Goal: Task Accomplishment & Management: Complete application form

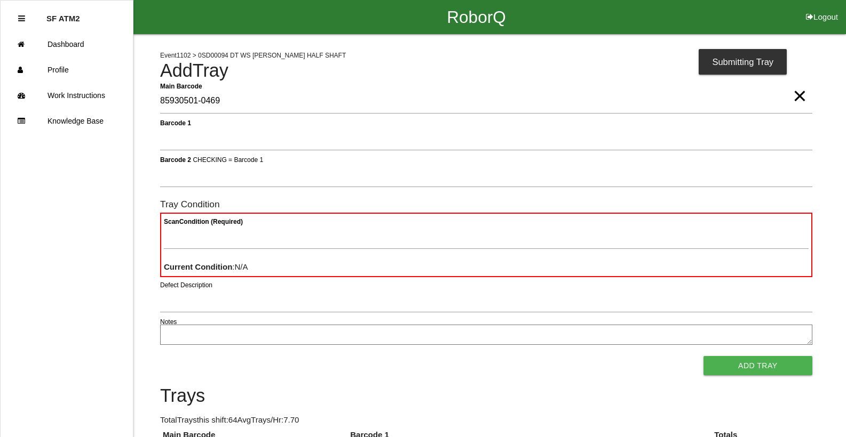
type Barcode "85930501-0469"
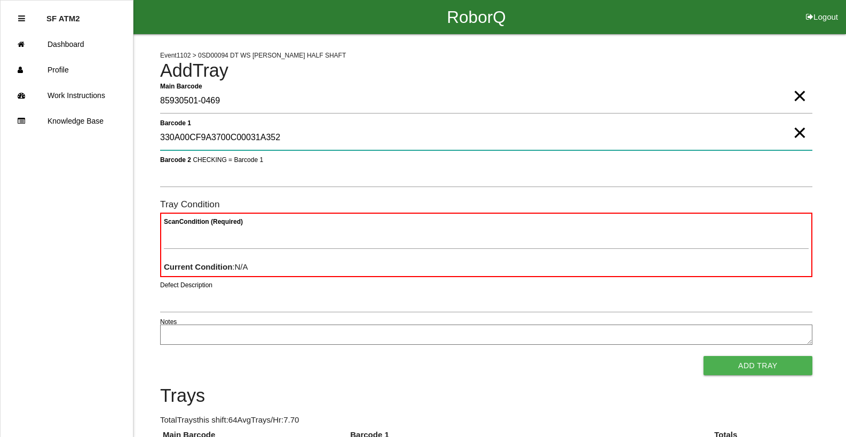
type 1 "330A00CF9A3700C00031A352"
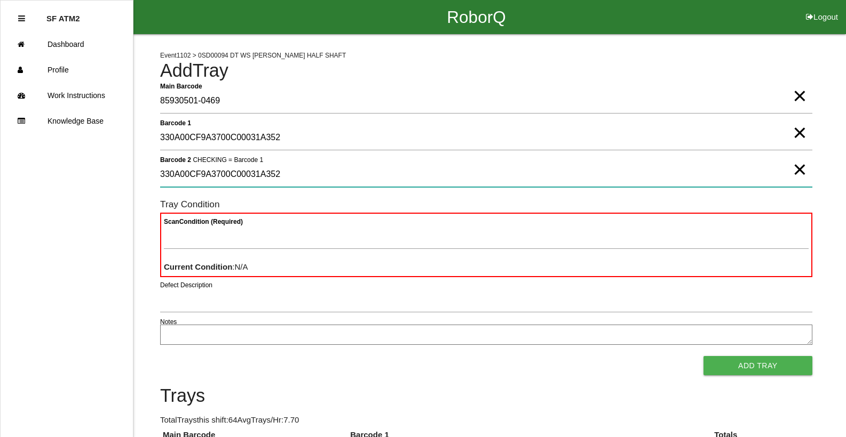
type 2 "330A00CF9A3700C00031A352"
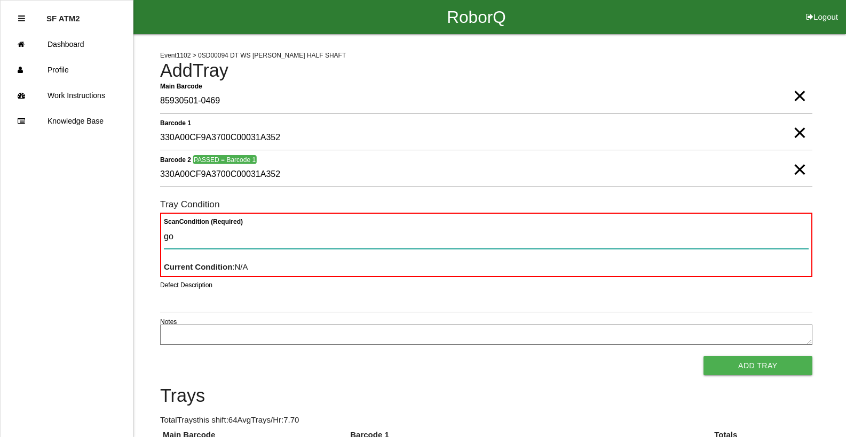
type Condition "goo"
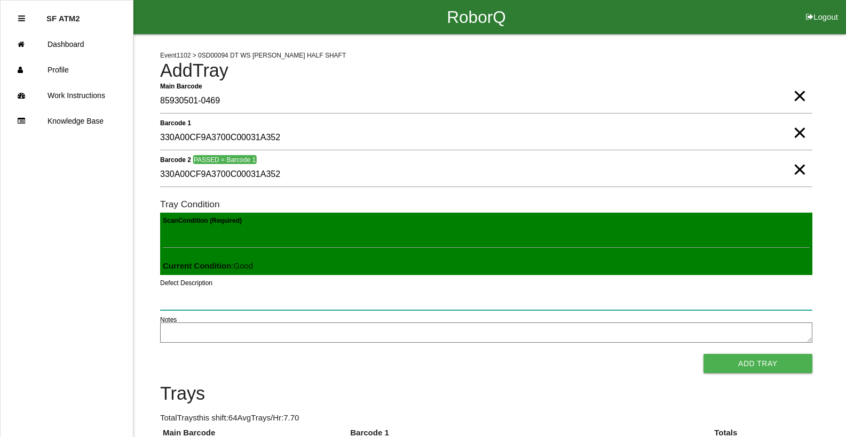
click at [703, 354] on button "Add Tray" at bounding box center [757, 363] width 109 height 19
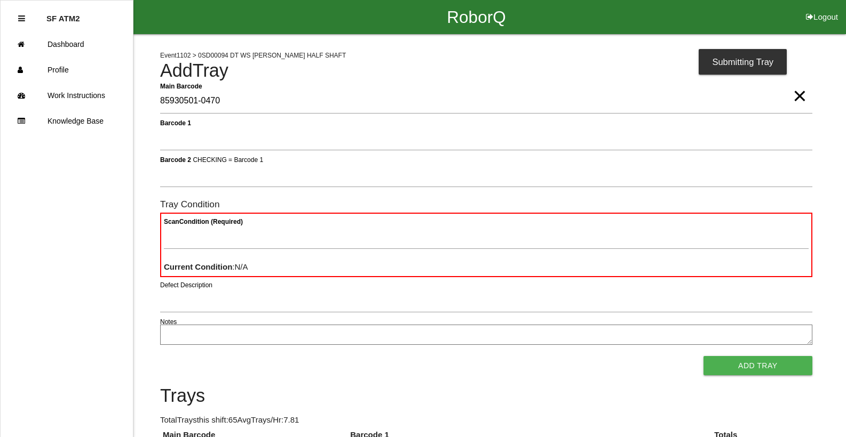
type Barcode "85930501-0470"
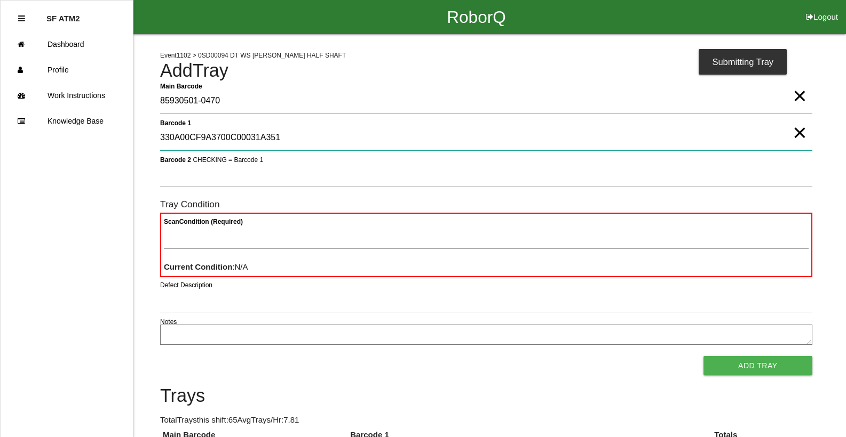
type 1 "330A00CF9A3700C00031A351"
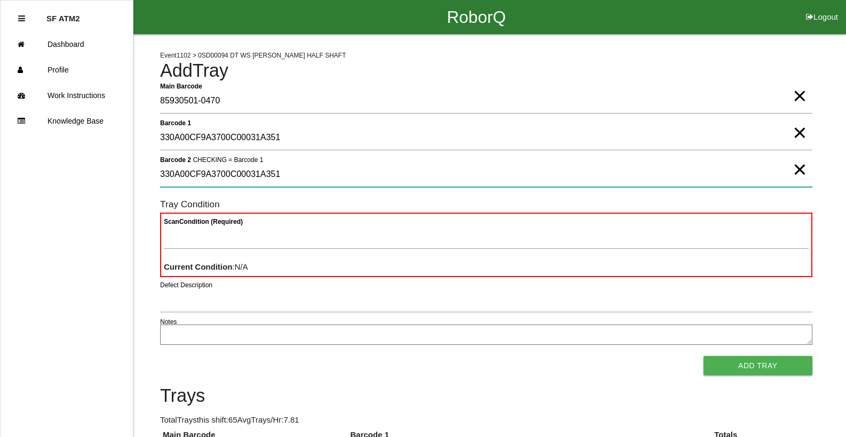
type 2 "330A00CF9A3700C00031A351"
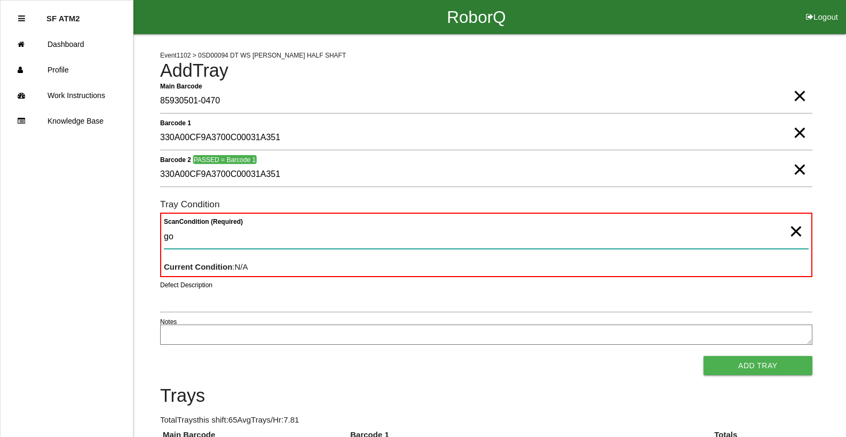
type Condition "goo"
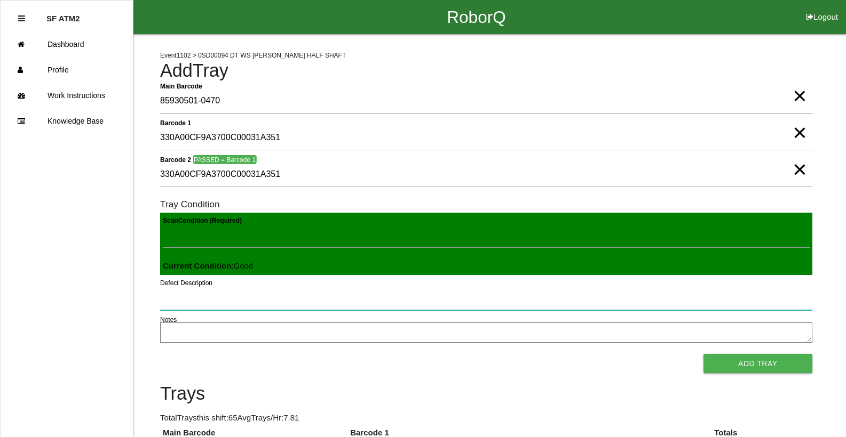
click at [703, 354] on button "Add Tray" at bounding box center [757, 363] width 109 height 19
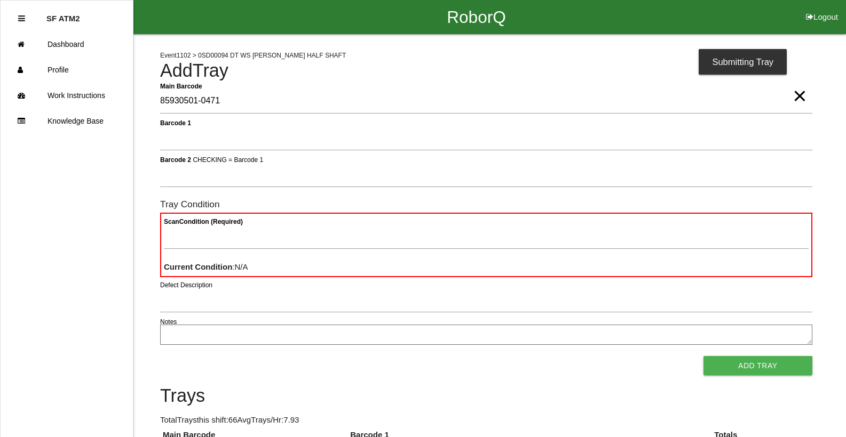
type Barcode "85930501-0471"
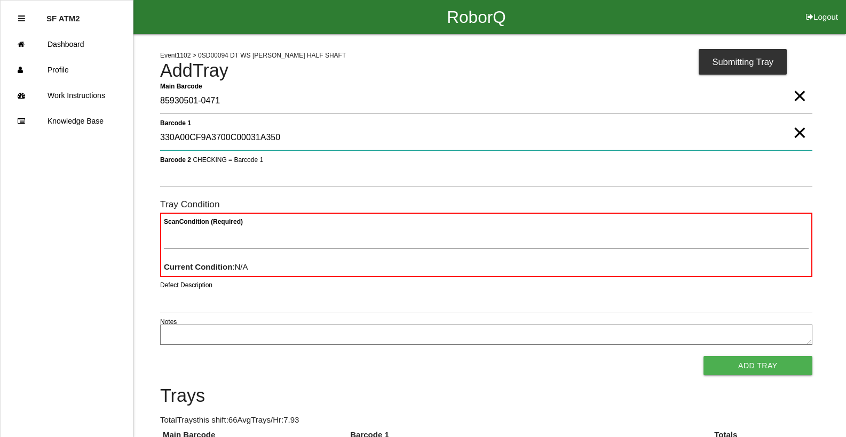
type 1 "330A00CF9A3700C00031A350"
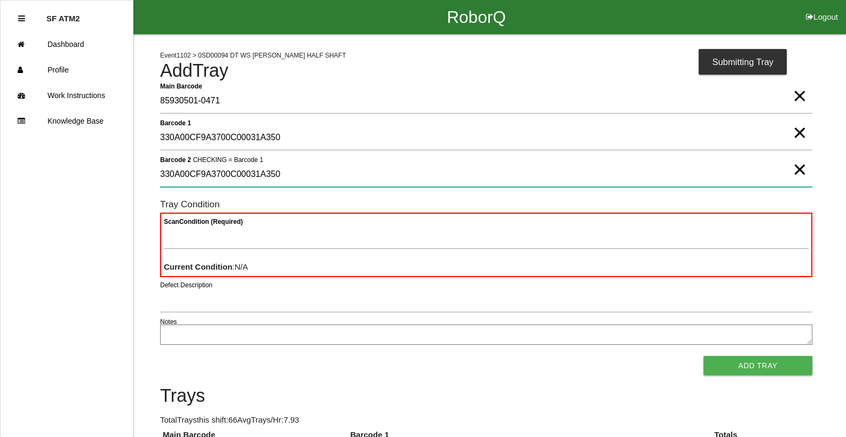
type 2 "330A00CF9A3700C00031A350"
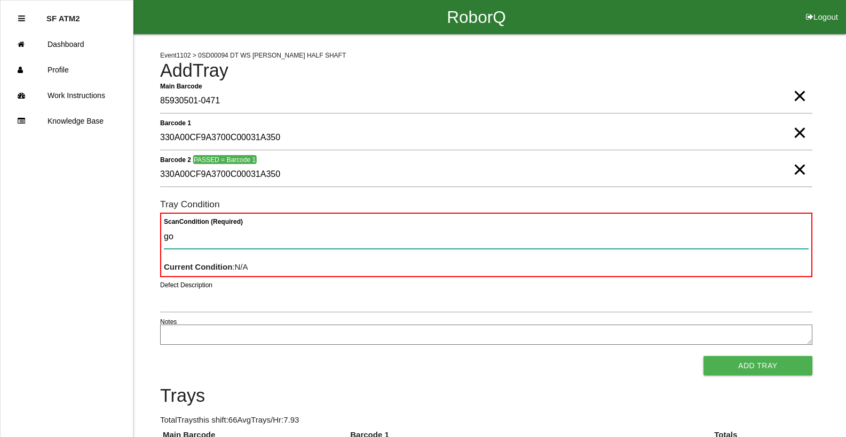
type Condition "goo"
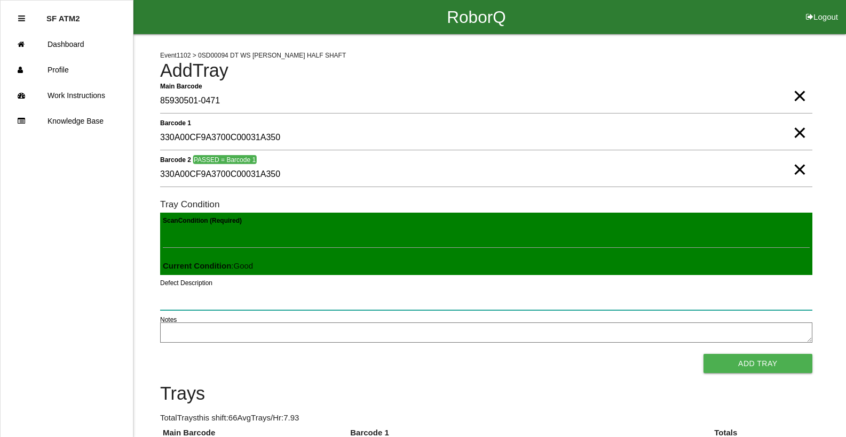
click at [703, 354] on button "Add Tray" at bounding box center [757, 363] width 109 height 19
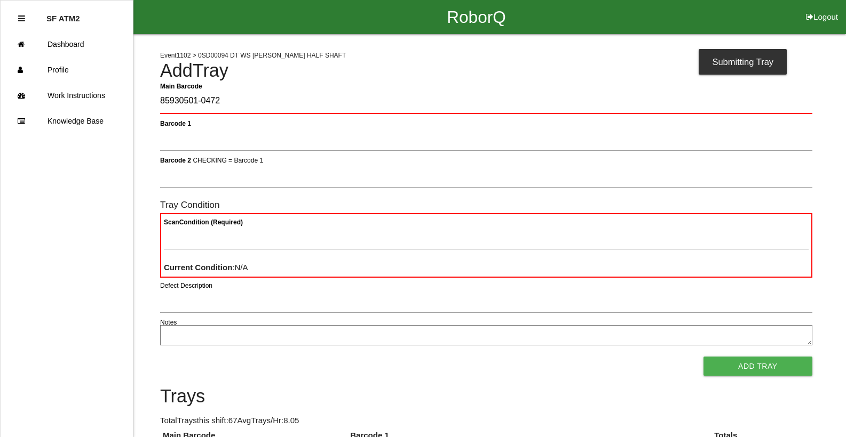
type Barcode "85930501-0472"
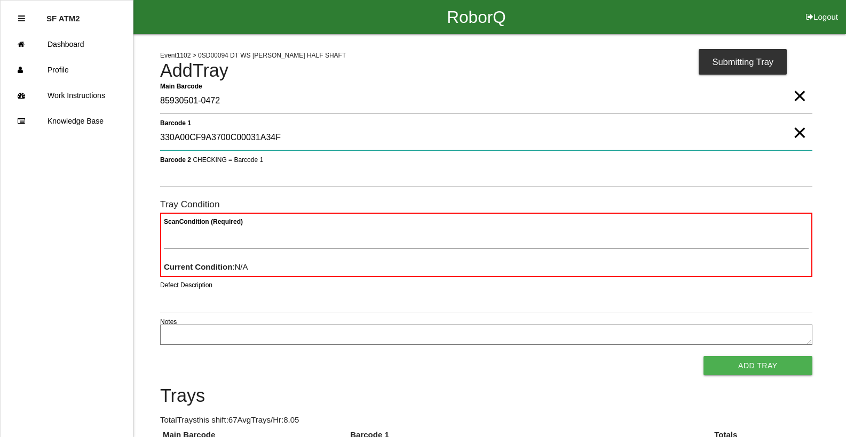
type 1 "330A00CF9A3700C00031A34F"
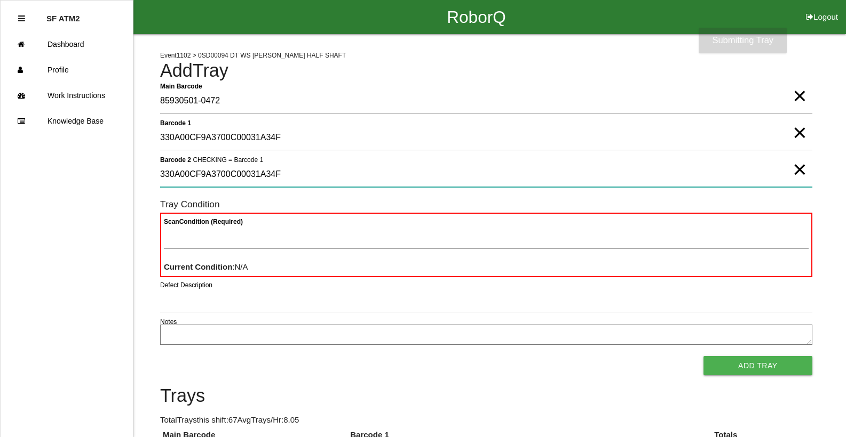
type 2 "330A00CF9A3700C00031A34F"
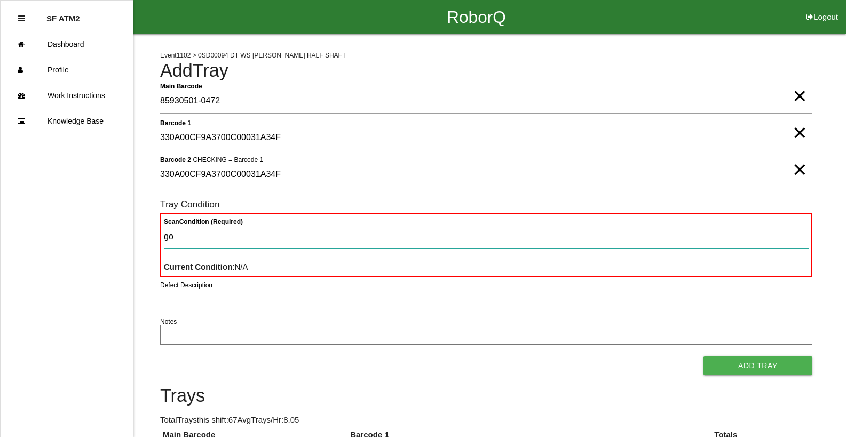
type Condition "goo"
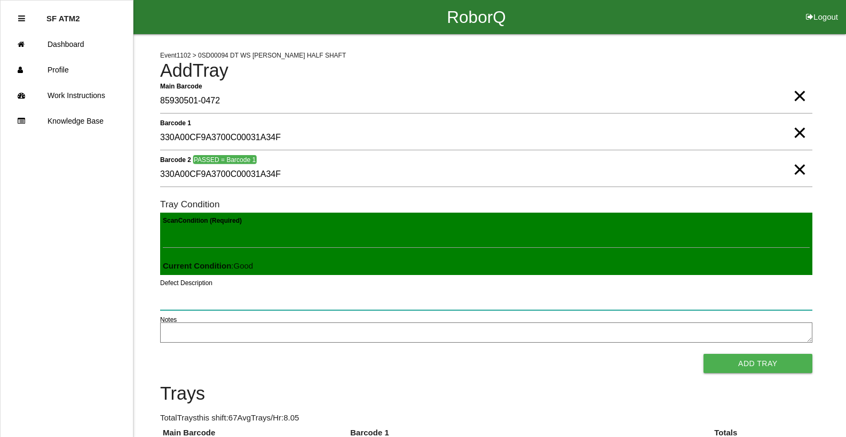
click button "Add Tray" at bounding box center [757, 363] width 109 height 19
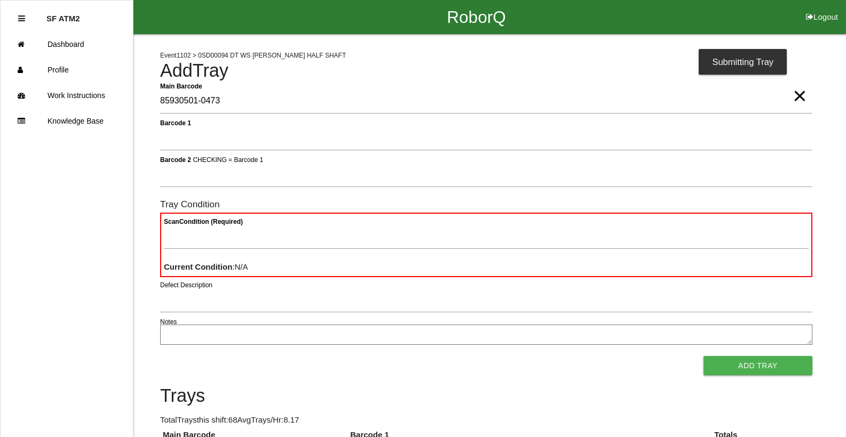
type Barcode "85930501-0473"
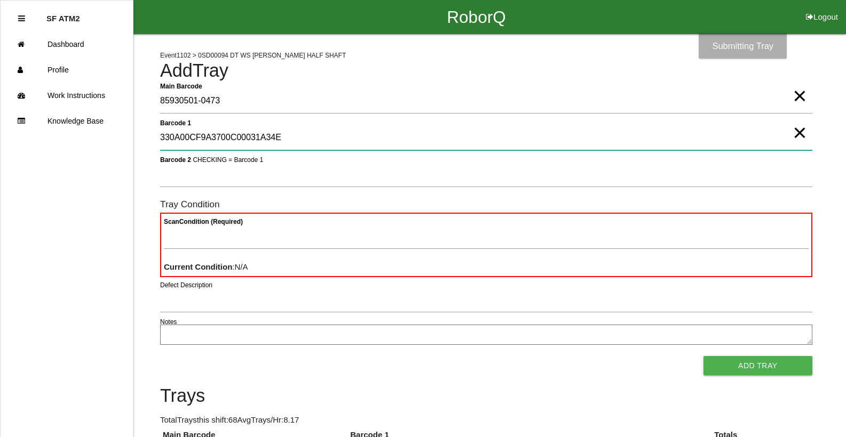
type 1 "330A00CF9A3700C00031A34E"
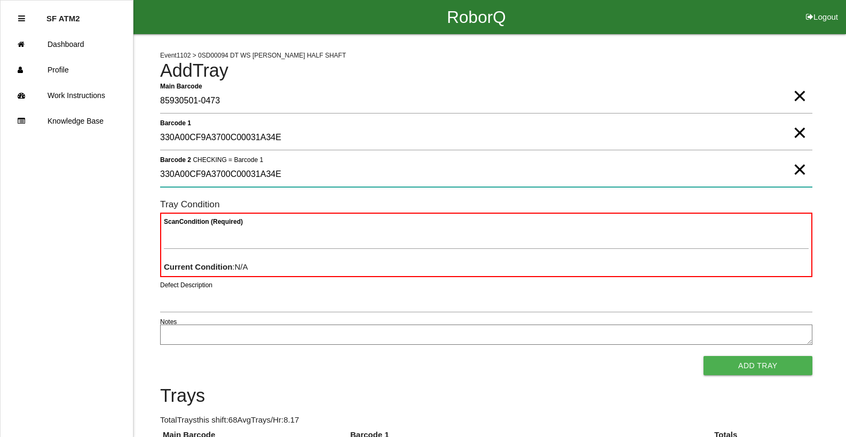
type 2 "330A00CF9A3700C00031A34E"
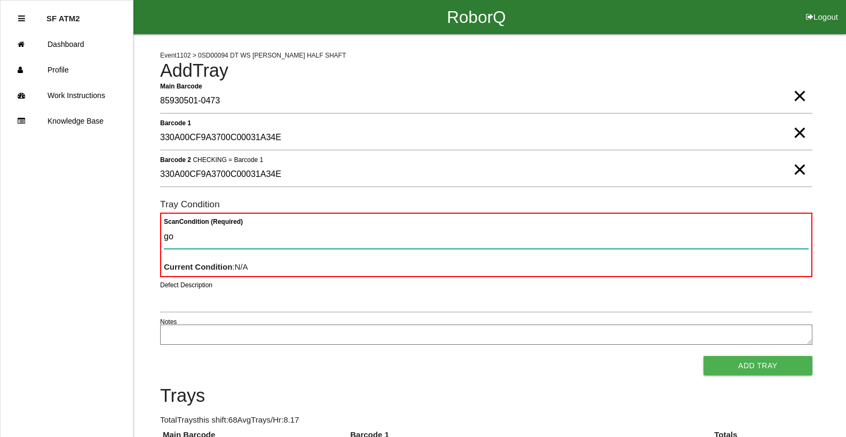
type Condition "goo"
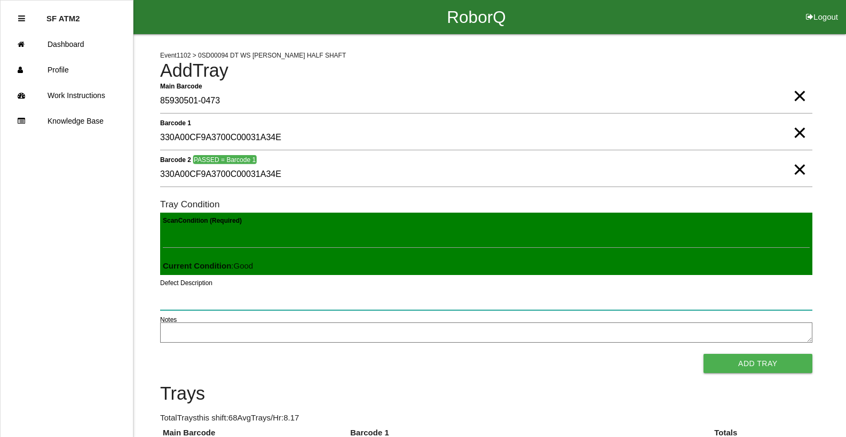
click at [703, 354] on button "Add Tray" at bounding box center [757, 363] width 109 height 19
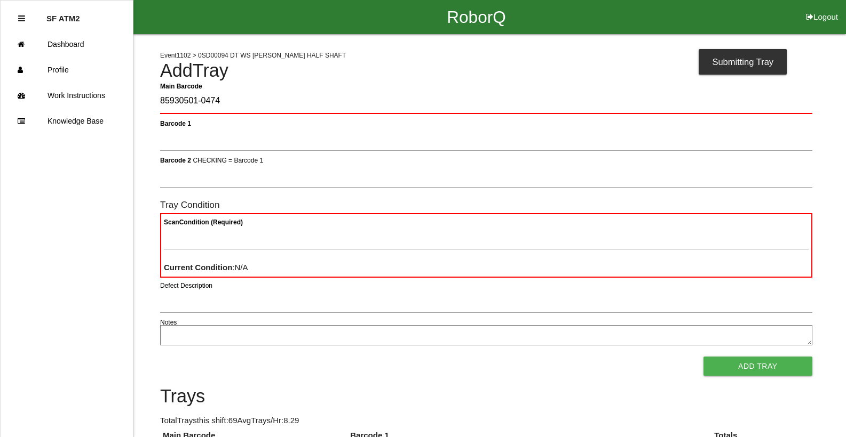
type Barcode "85930501-0474"
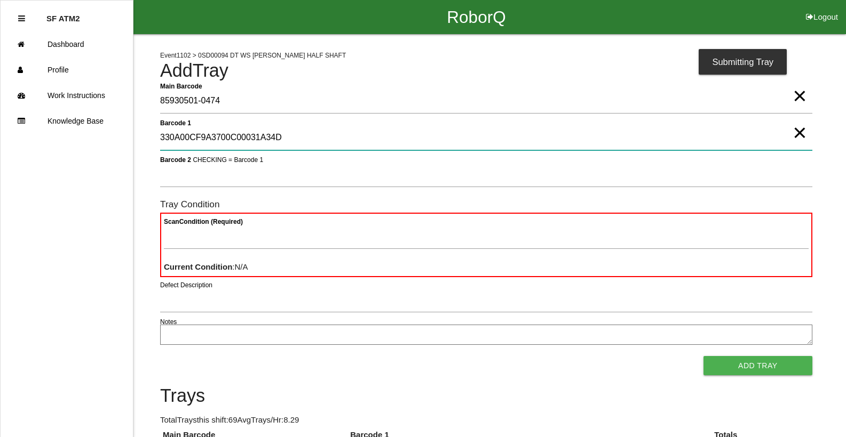
type 1 "330A00CF9A3700C00031A34D"
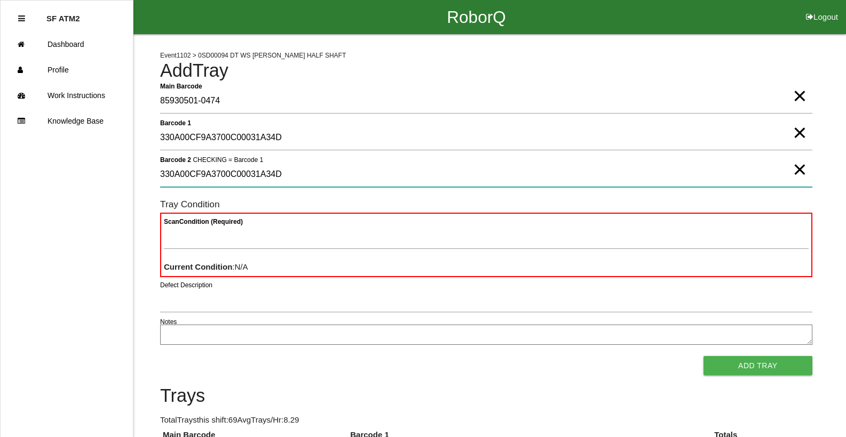
type 2 "330A00CF9A3700C00031A34D"
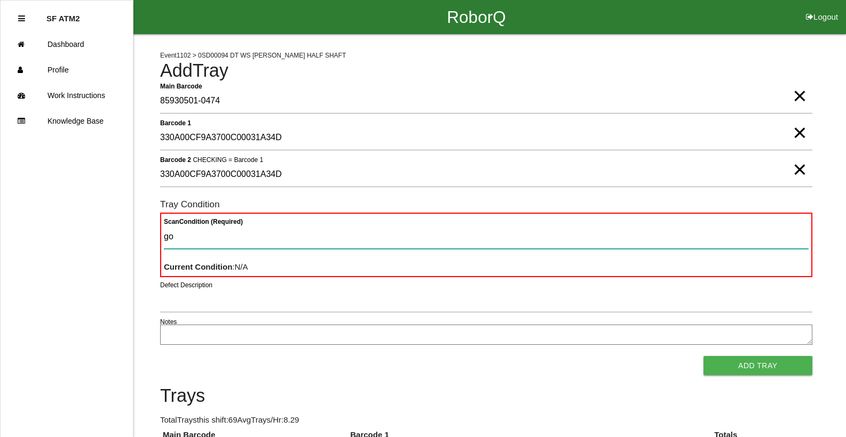
type Condition "goo"
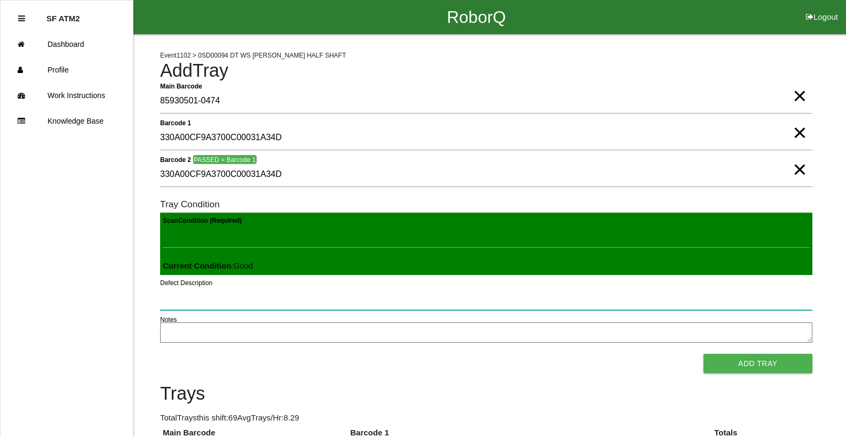
click at [703, 354] on button "Add Tray" at bounding box center [757, 363] width 109 height 19
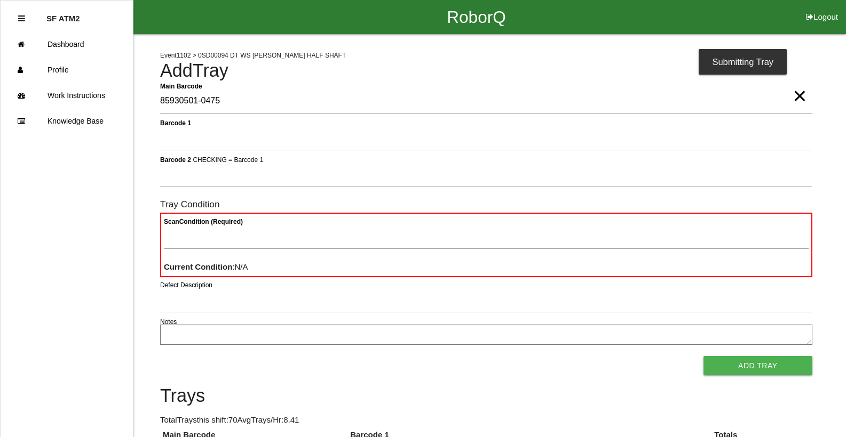
type Barcode "85930501-0475"
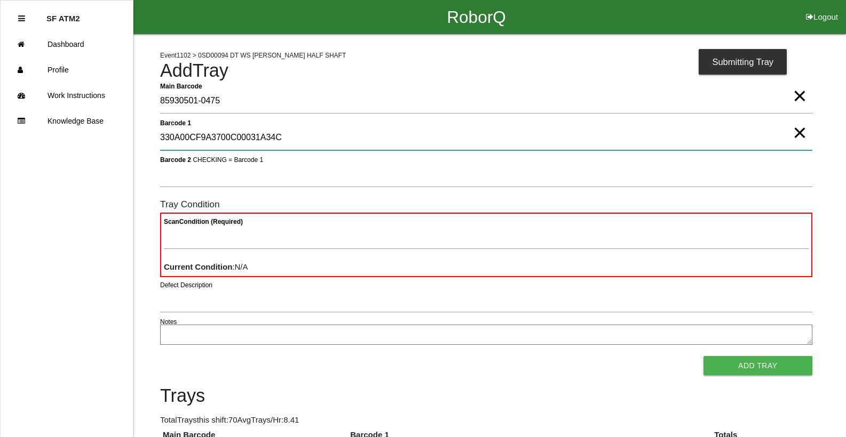
type 1 "330A00CF9A3700C00031A34C"
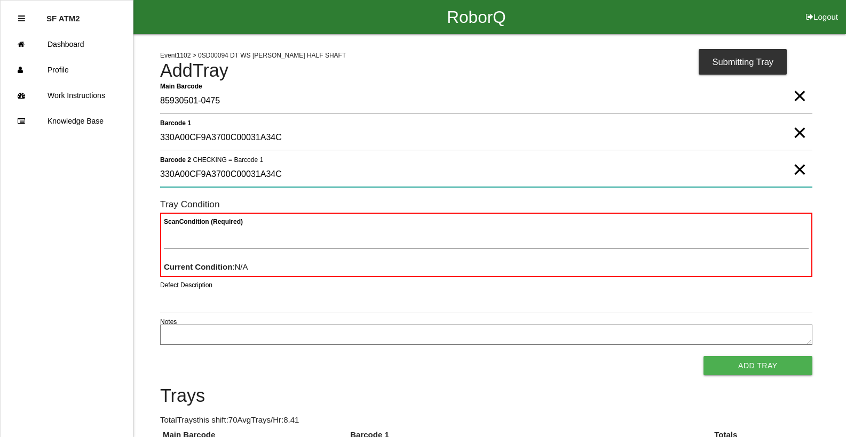
type 2 "330A00CF9A3700C00031A34C"
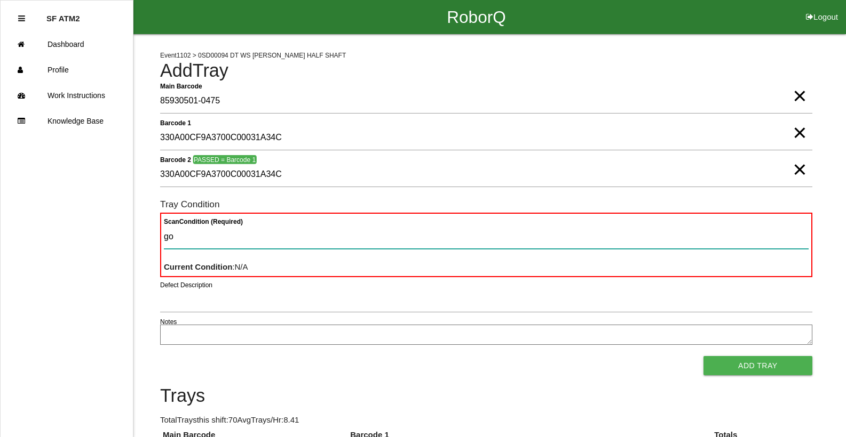
type Condition "goo"
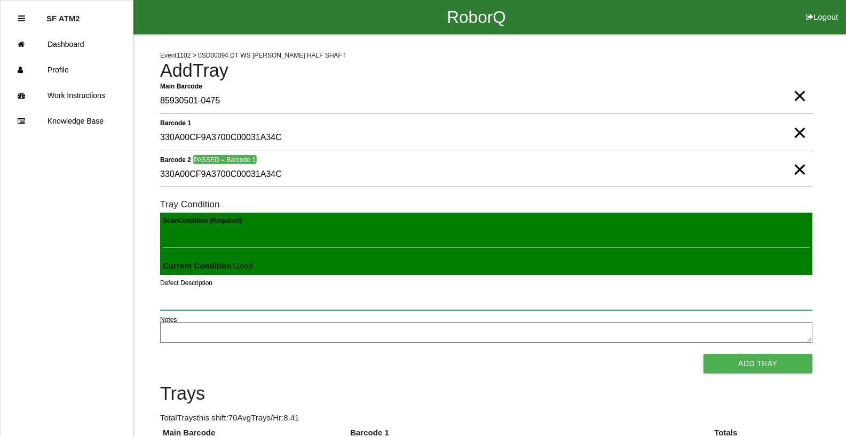
click at [703, 354] on button "Add Tray" at bounding box center [757, 363] width 109 height 19
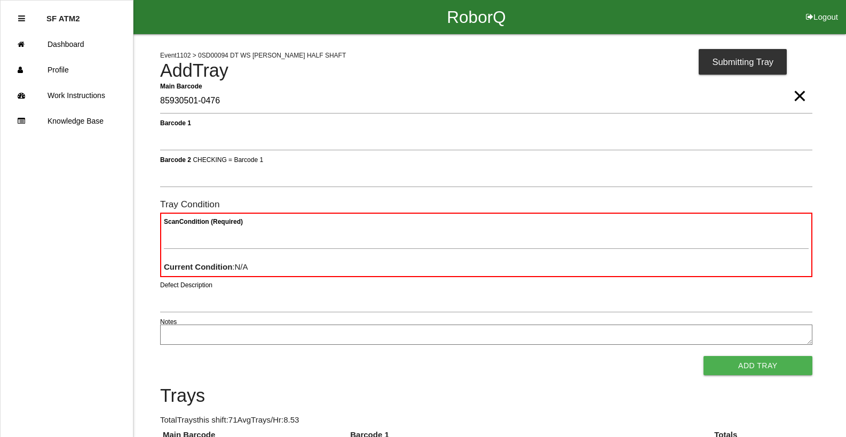
type Barcode "85930501-0476"
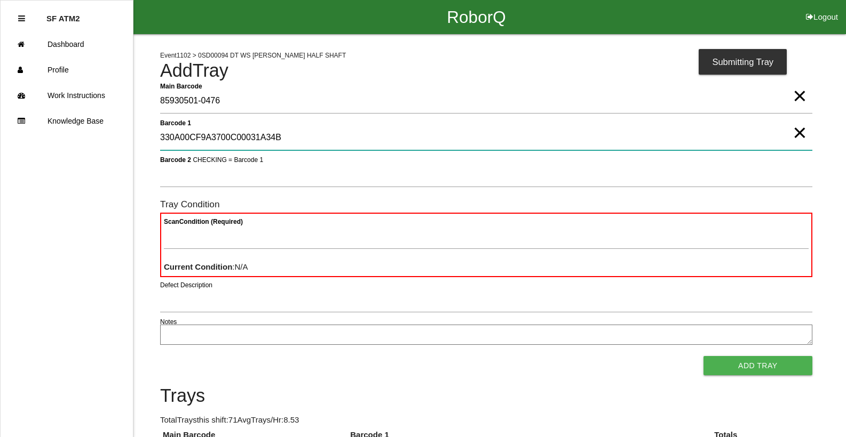
type 1 "330A00CF9A3700C00031A34B"
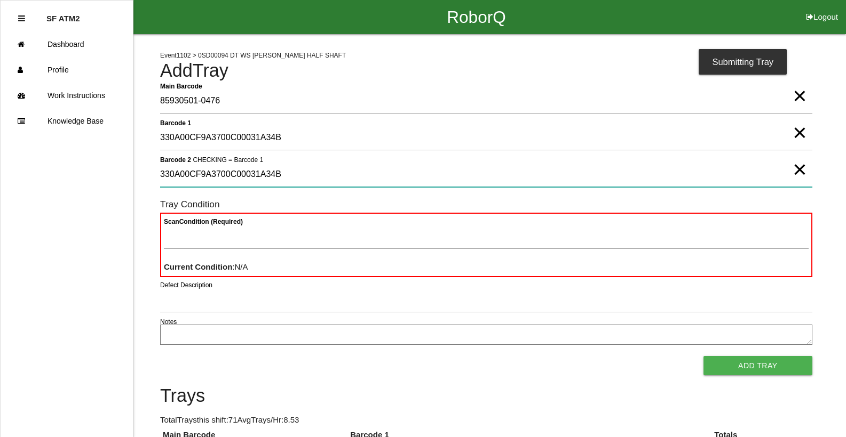
type 2 "330A00CF9A3700C00031A34B"
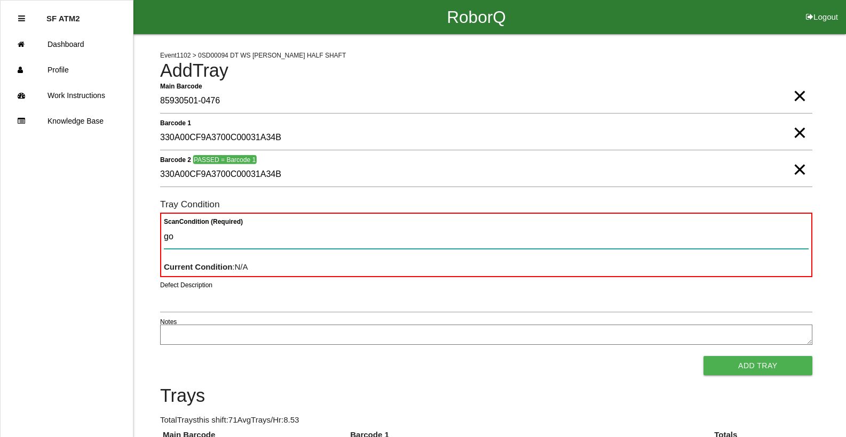
type Condition "goo"
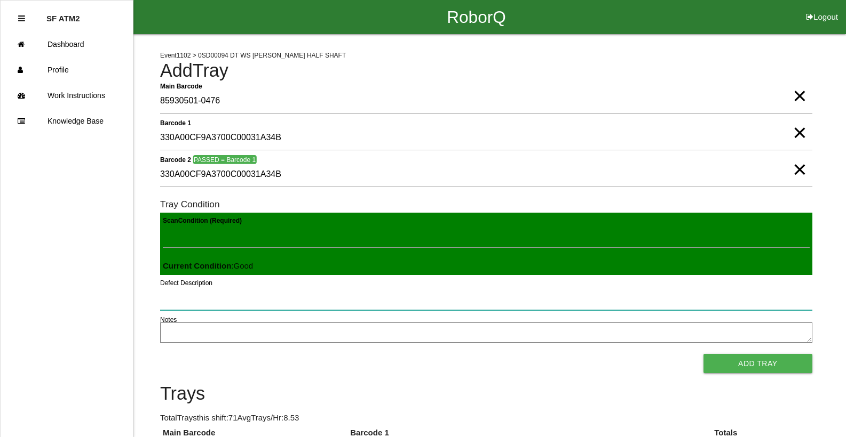
click at [703, 354] on button "Add Tray" at bounding box center [757, 363] width 109 height 19
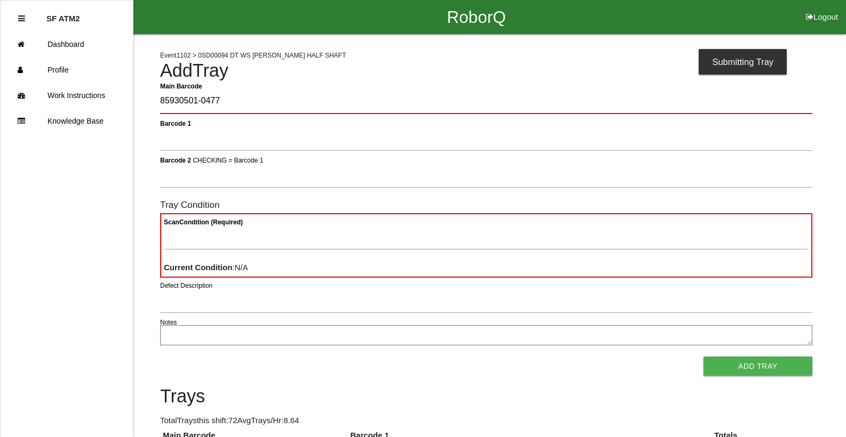
type Barcode "85930501-0477"
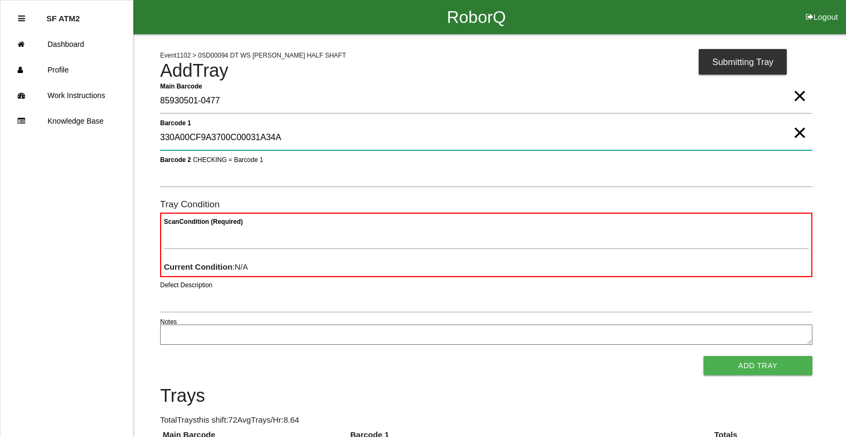
type 1 "330A00CF9A3700C00031A34A"
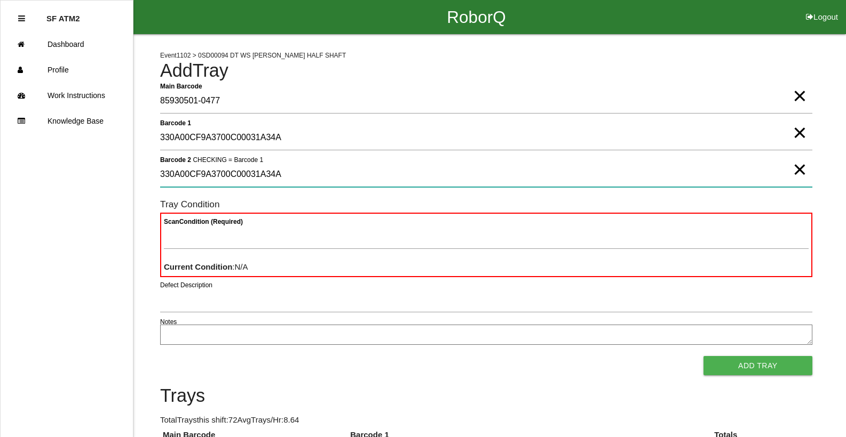
type 2 "330A00CF9A3700C00031A34A"
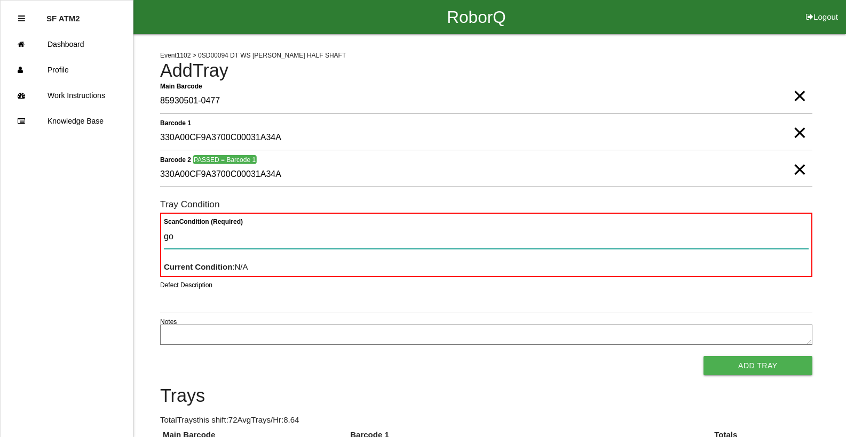
type Condition "goo"
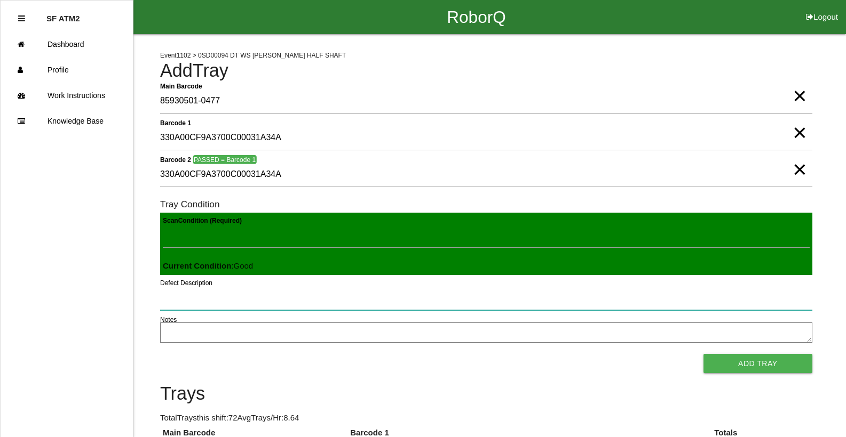
click at [703, 354] on button "Add Tray" at bounding box center [757, 363] width 109 height 19
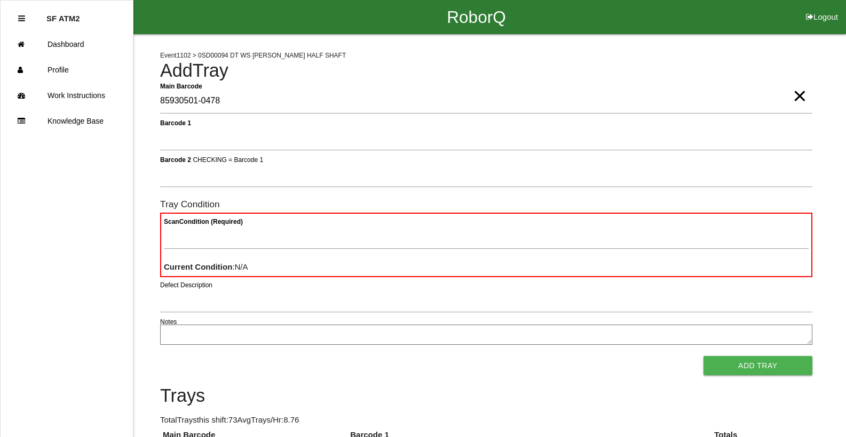
type Barcode "85930501-0478"
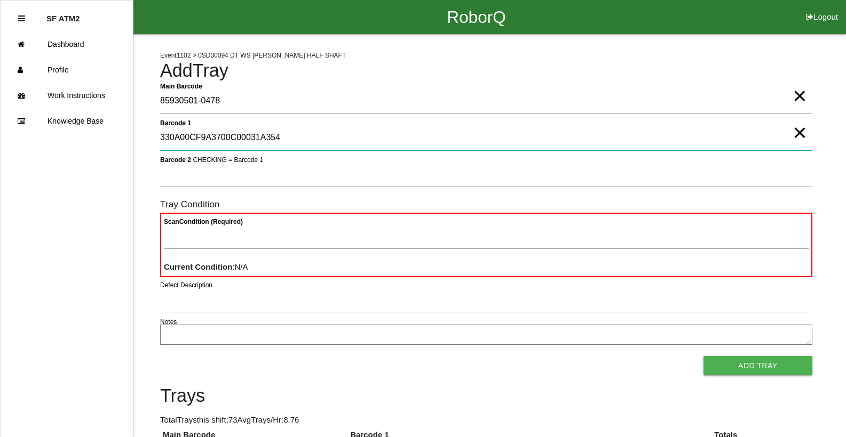
type 1 "330A00CF9A3700C00031A354"
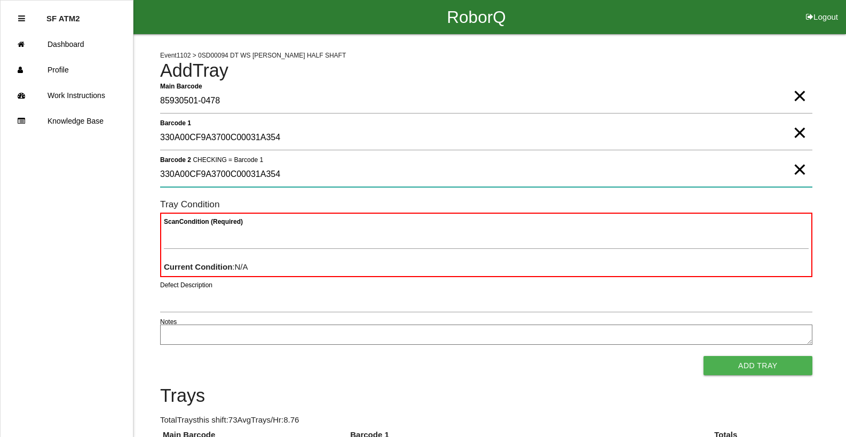
type 2 "330A00CF9A3700C00031A354"
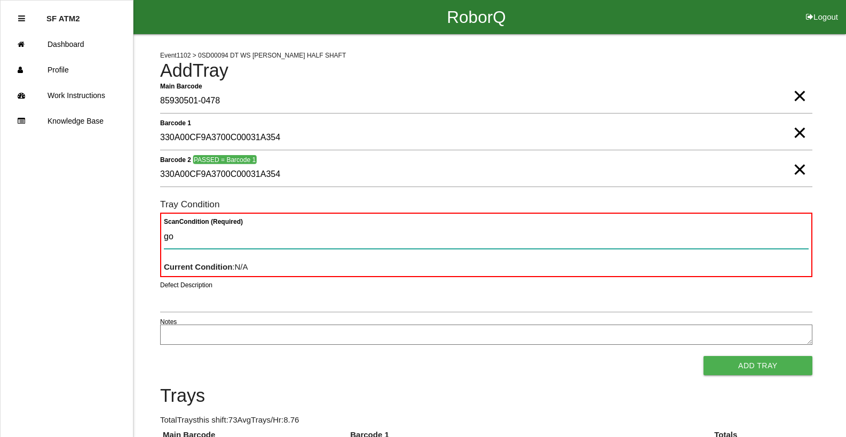
type Condition "goo"
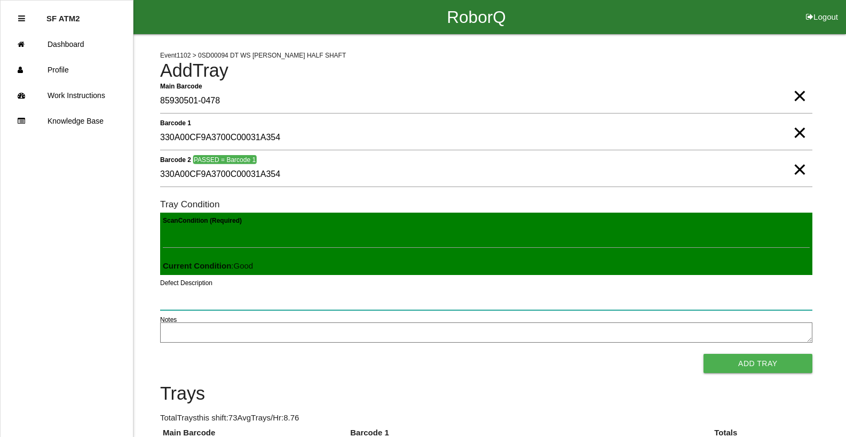
click at [703, 354] on button "Add Tray" at bounding box center [757, 363] width 109 height 19
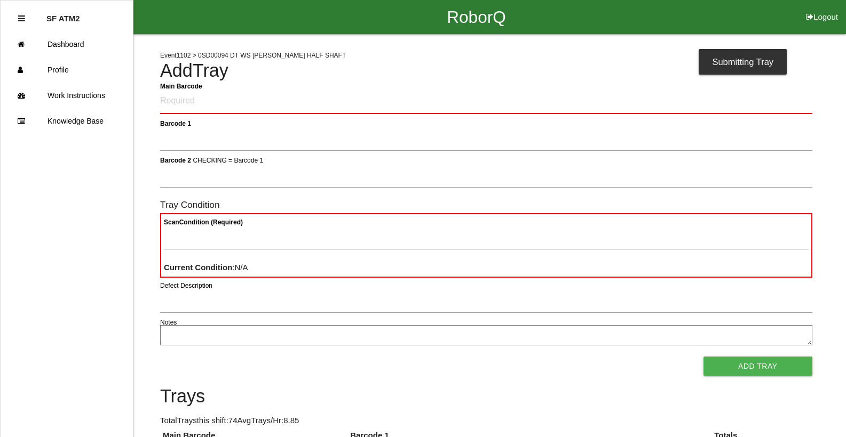
click at [703, 357] on button "Add Tray" at bounding box center [757, 366] width 109 height 19
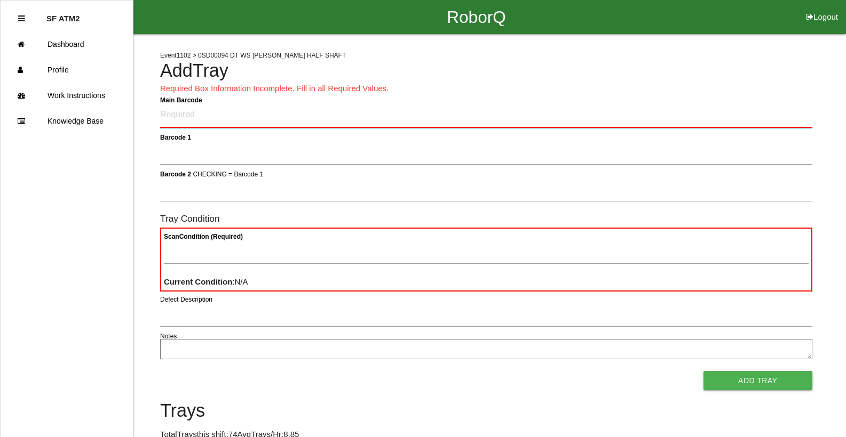
click at [405, 112] on Barcode "Main Barcode" at bounding box center [486, 115] width 652 height 25
